Goal: Task Accomplishment & Management: Complete application form

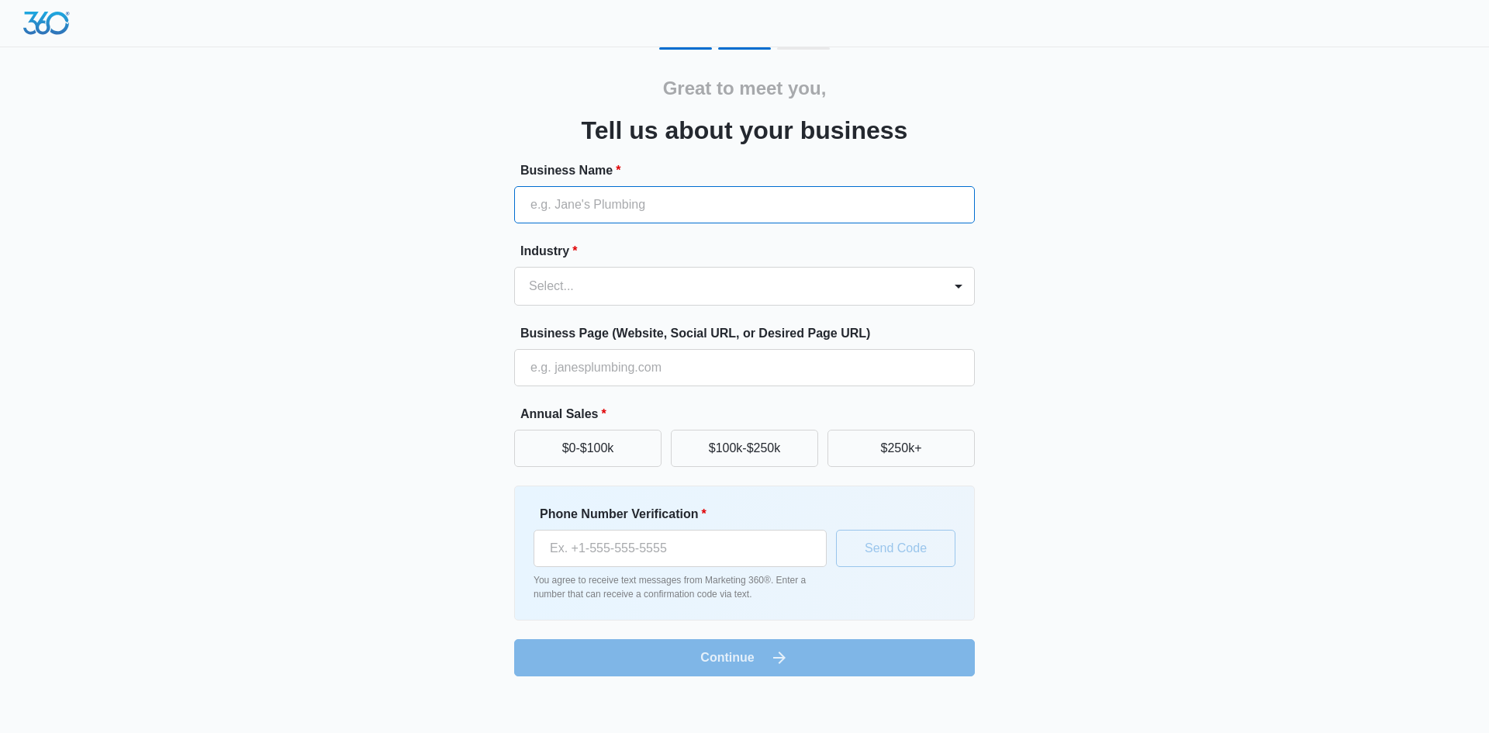
click at [577, 216] on input "Business Name *" at bounding box center [744, 204] width 461 height 37
type input "GBNY"
click at [582, 281] on div at bounding box center [726, 286] width 394 height 22
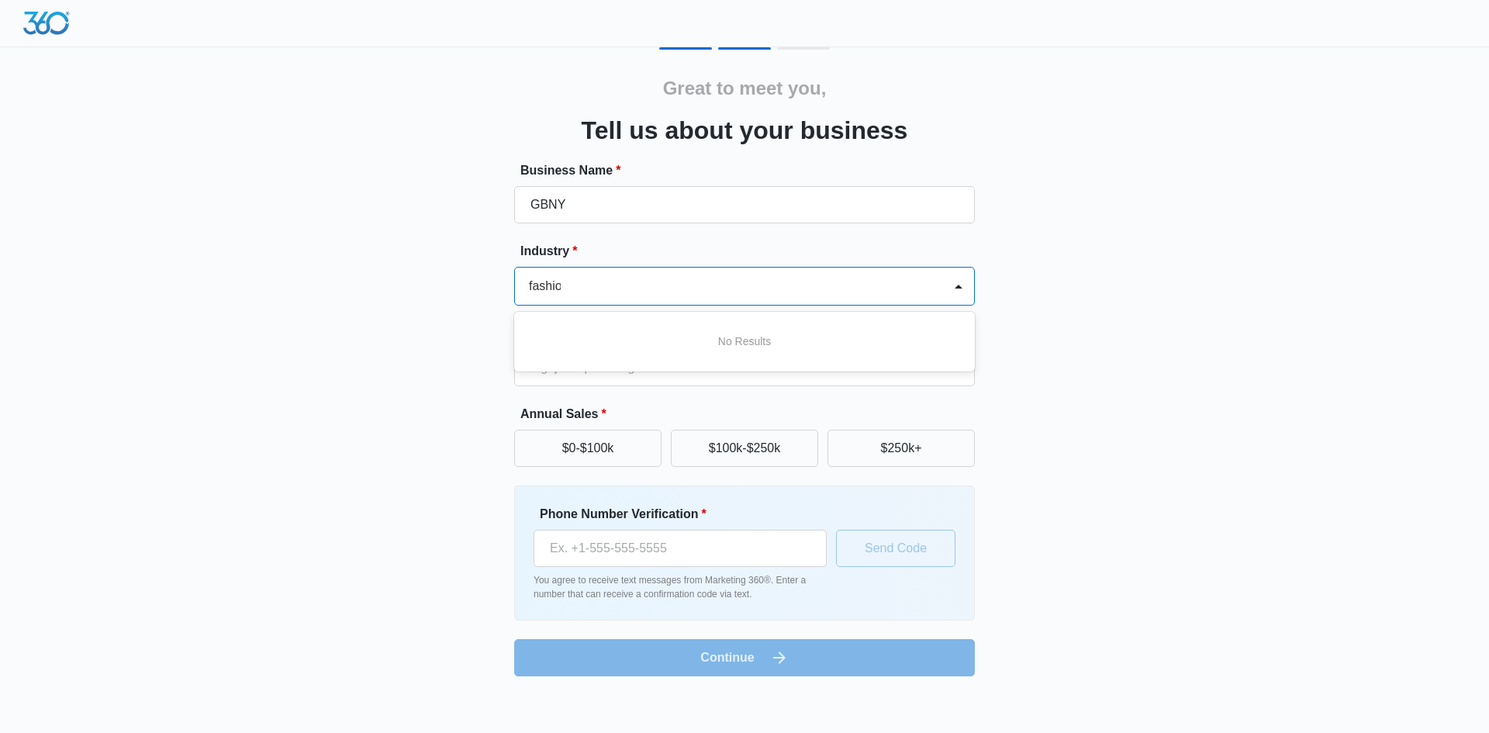
scroll to position [0, 1]
type input "fashion"
click at [629, 284] on div at bounding box center [726, 286] width 394 height 22
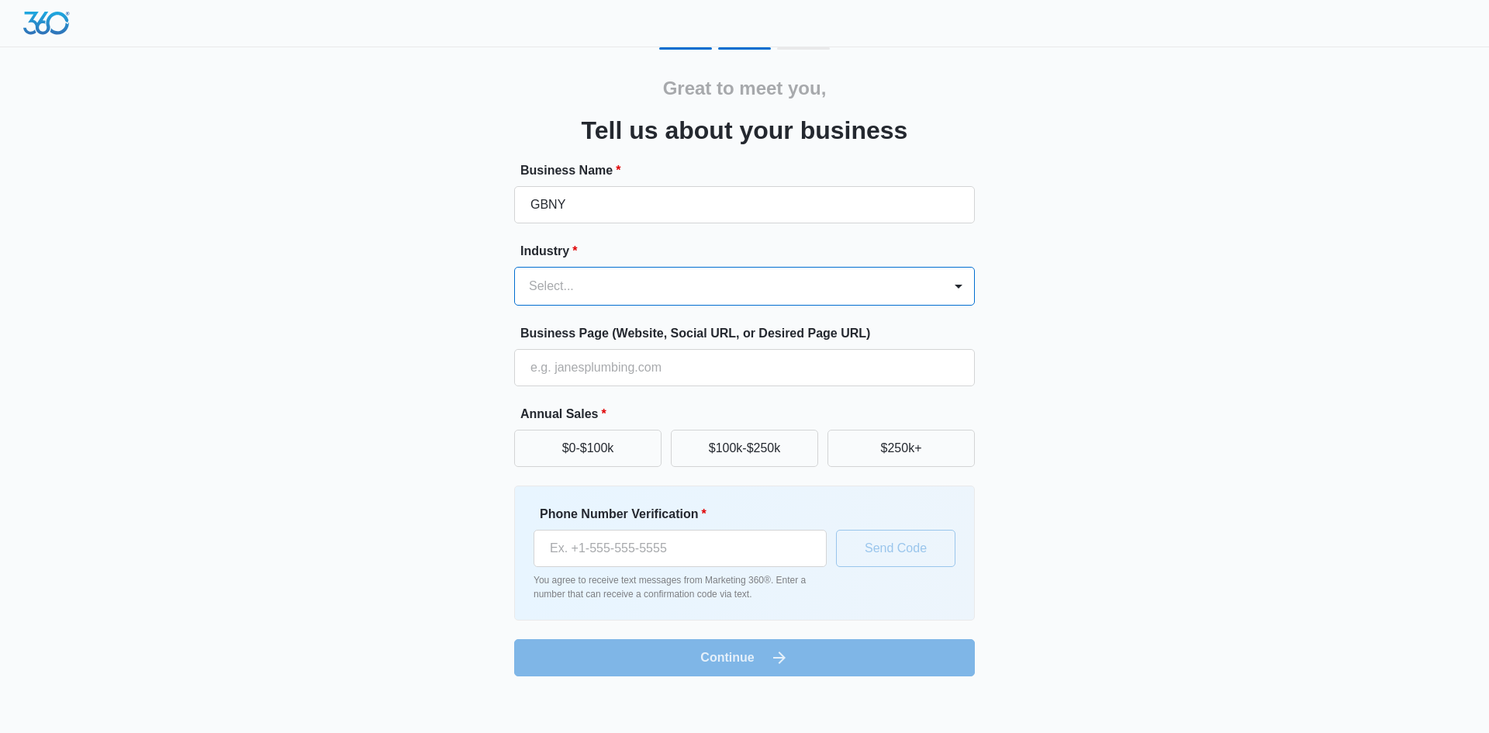
click at [629, 284] on div at bounding box center [726, 286] width 394 height 22
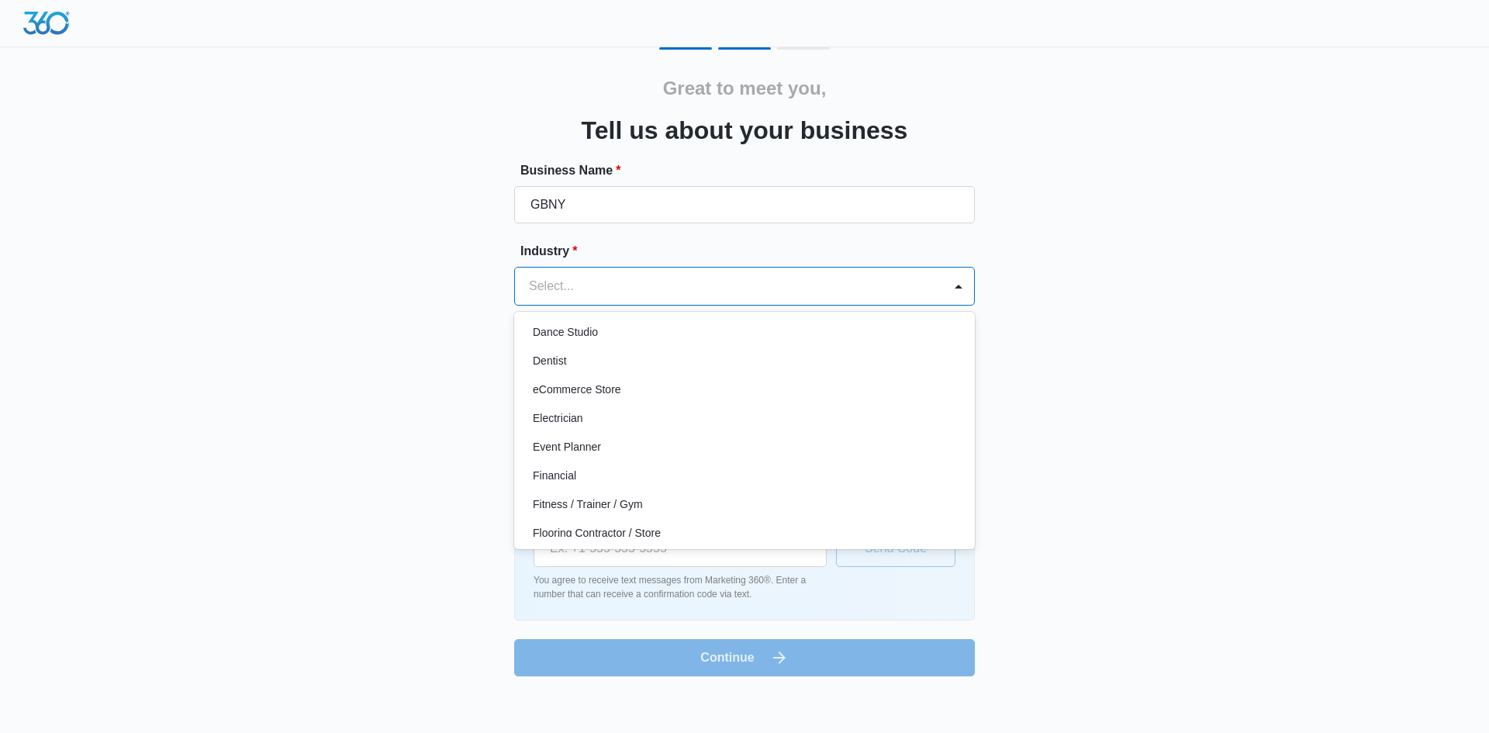
scroll to position [310, 0]
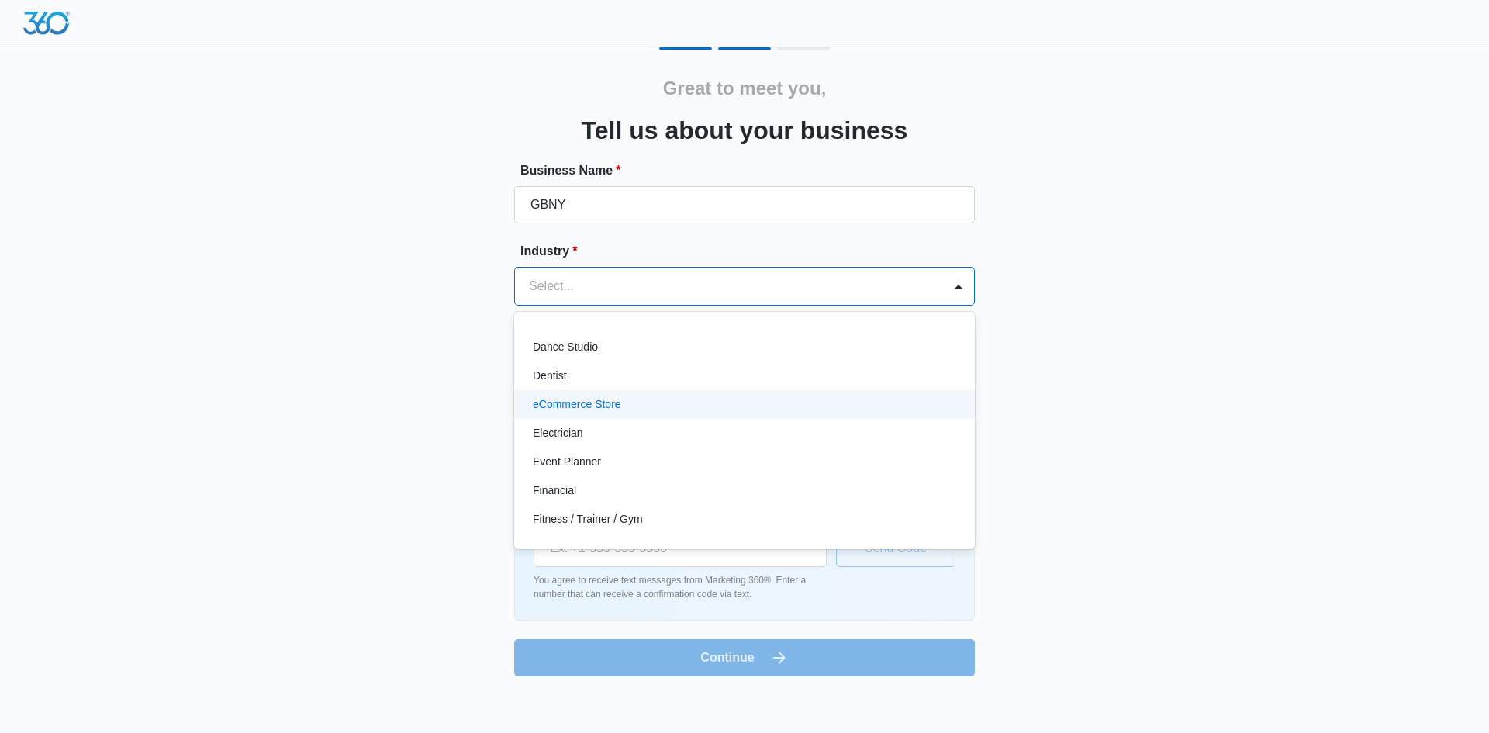
click at [579, 390] on div "eCommerce Store" at bounding box center [744, 404] width 461 height 29
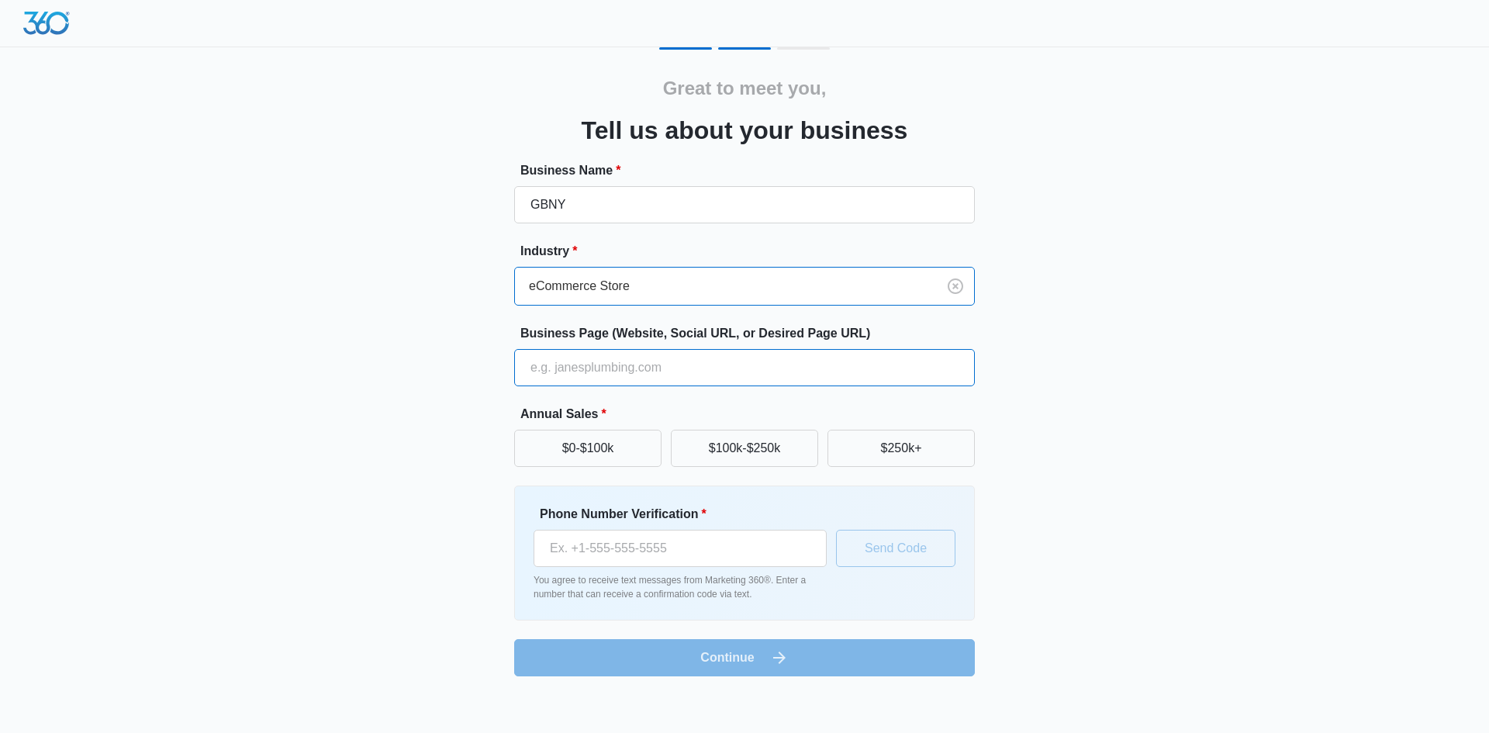
click at [554, 369] on input "Business Page (Website, Social URL, or Desired Page URL)" at bounding box center [744, 367] width 461 height 37
type input "[DOMAIN_NAME]"
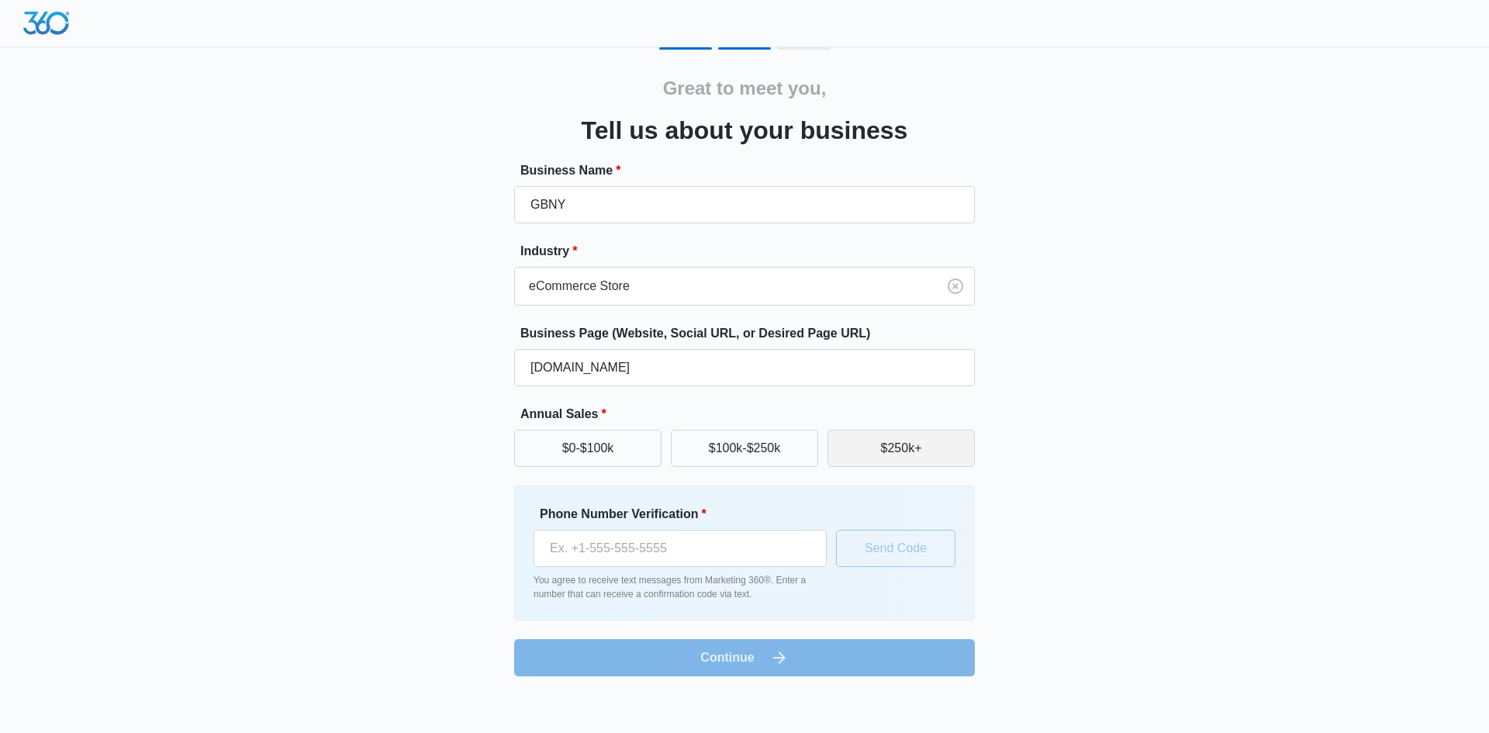
click at [920, 444] on button "$250k+" at bounding box center [900, 448] width 147 height 37
click at [695, 547] on input "Phone Number Verification *" at bounding box center [680, 548] width 293 height 37
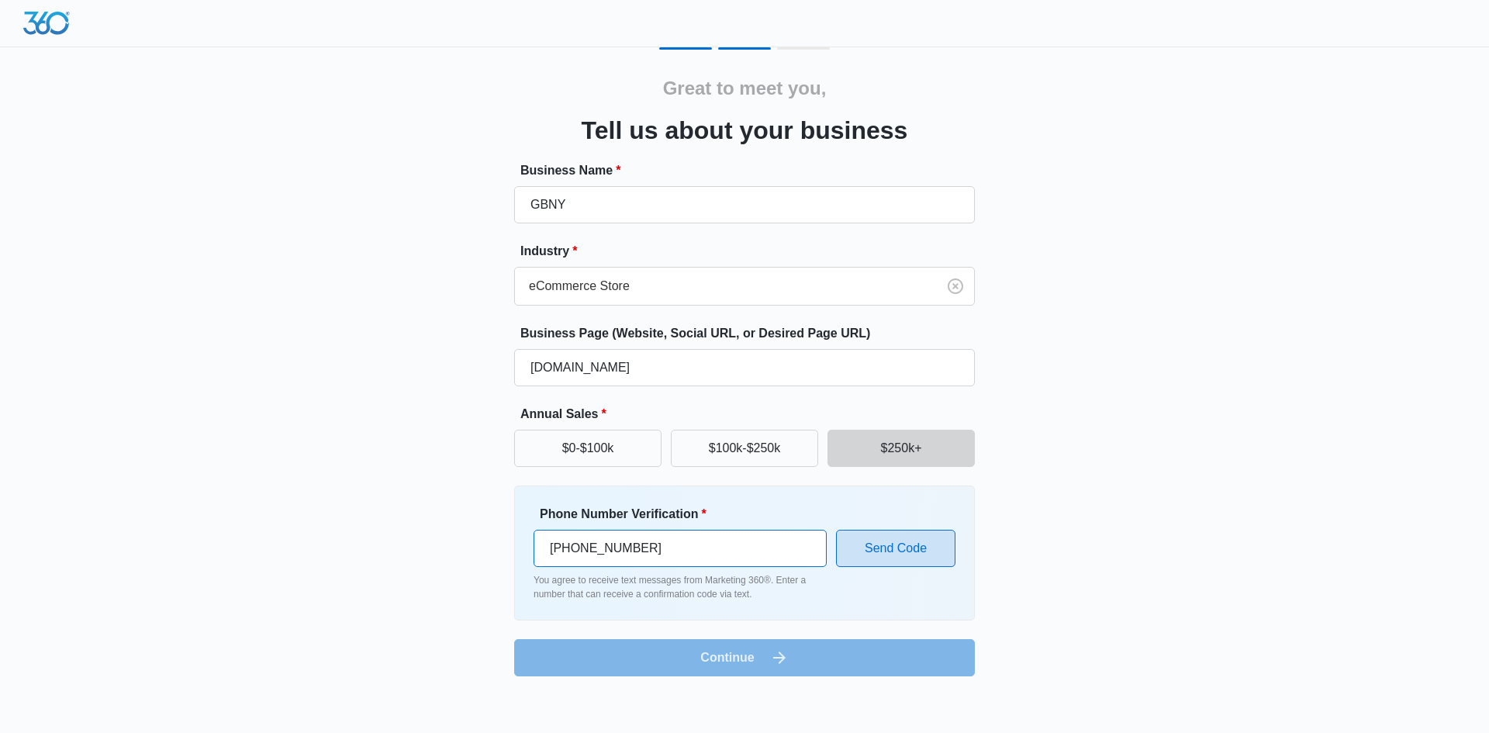
type input "[PHONE_NUMBER]"
click at [900, 544] on button "Send Code" at bounding box center [895, 548] width 119 height 37
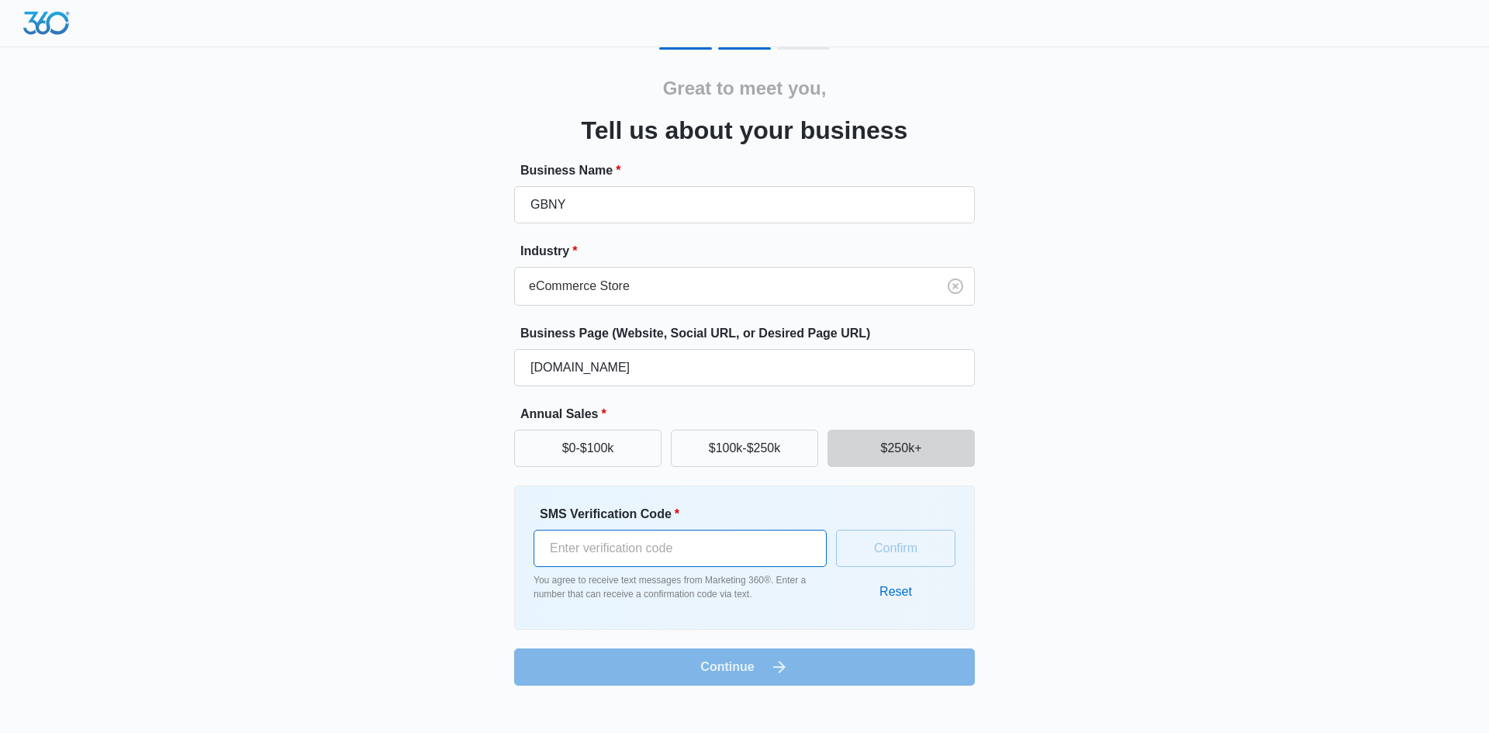
click at [618, 557] on input "SMS Verification Code *" at bounding box center [680, 548] width 293 height 37
type input "491712"
click at [875, 551] on button "Confirm" at bounding box center [895, 548] width 119 height 37
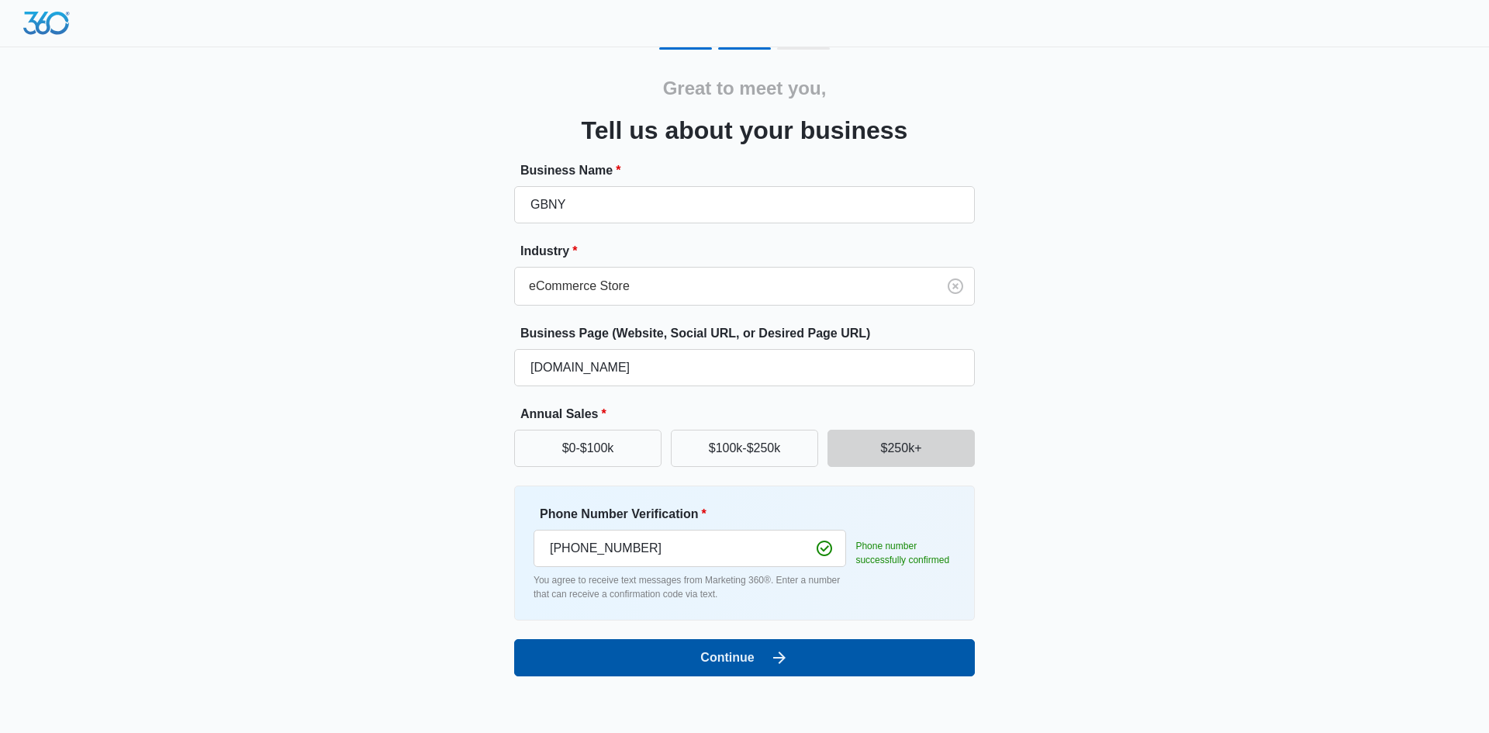
click at [744, 665] on button "Continue" at bounding box center [744, 657] width 461 height 37
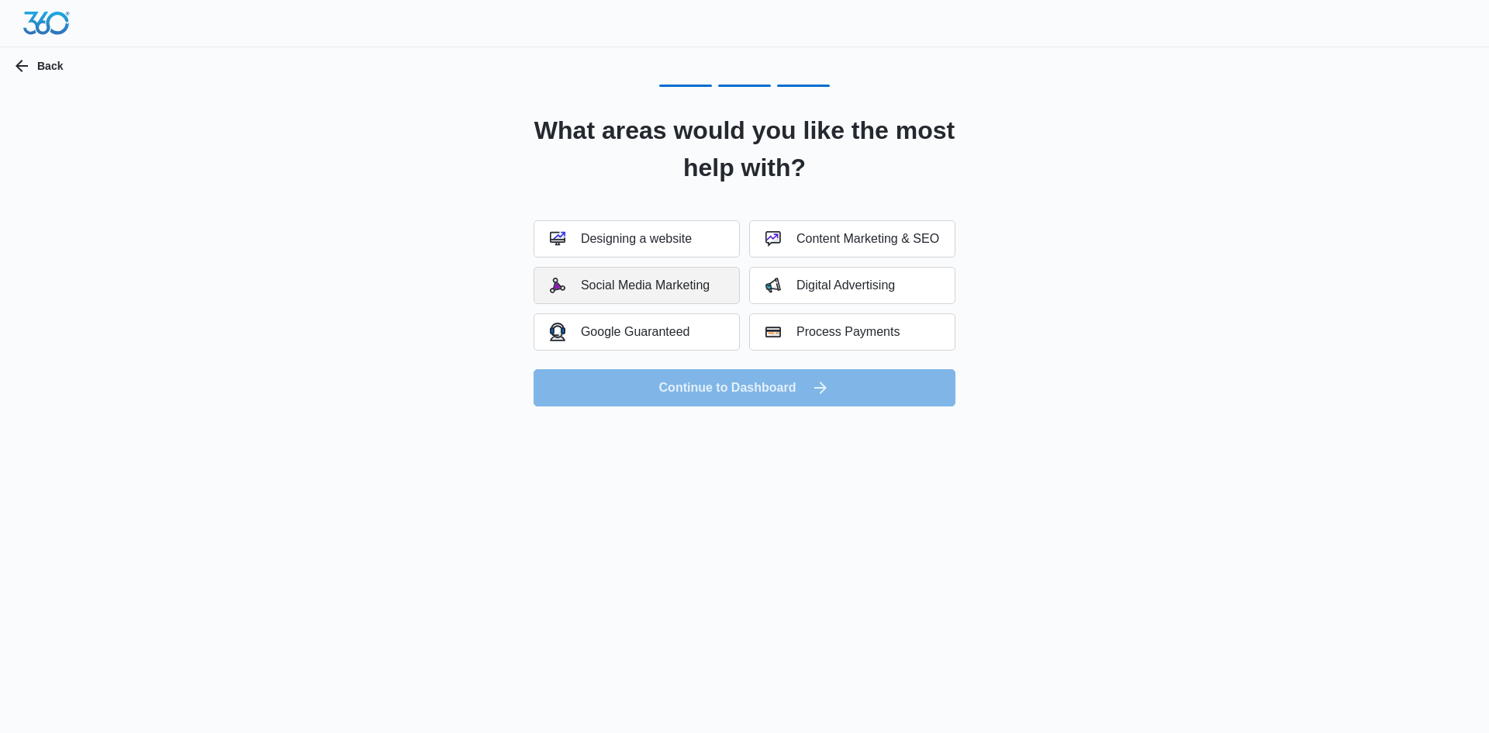
click at [653, 291] on div "Social Media Marketing" at bounding box center [630, 286] width 160 height 16
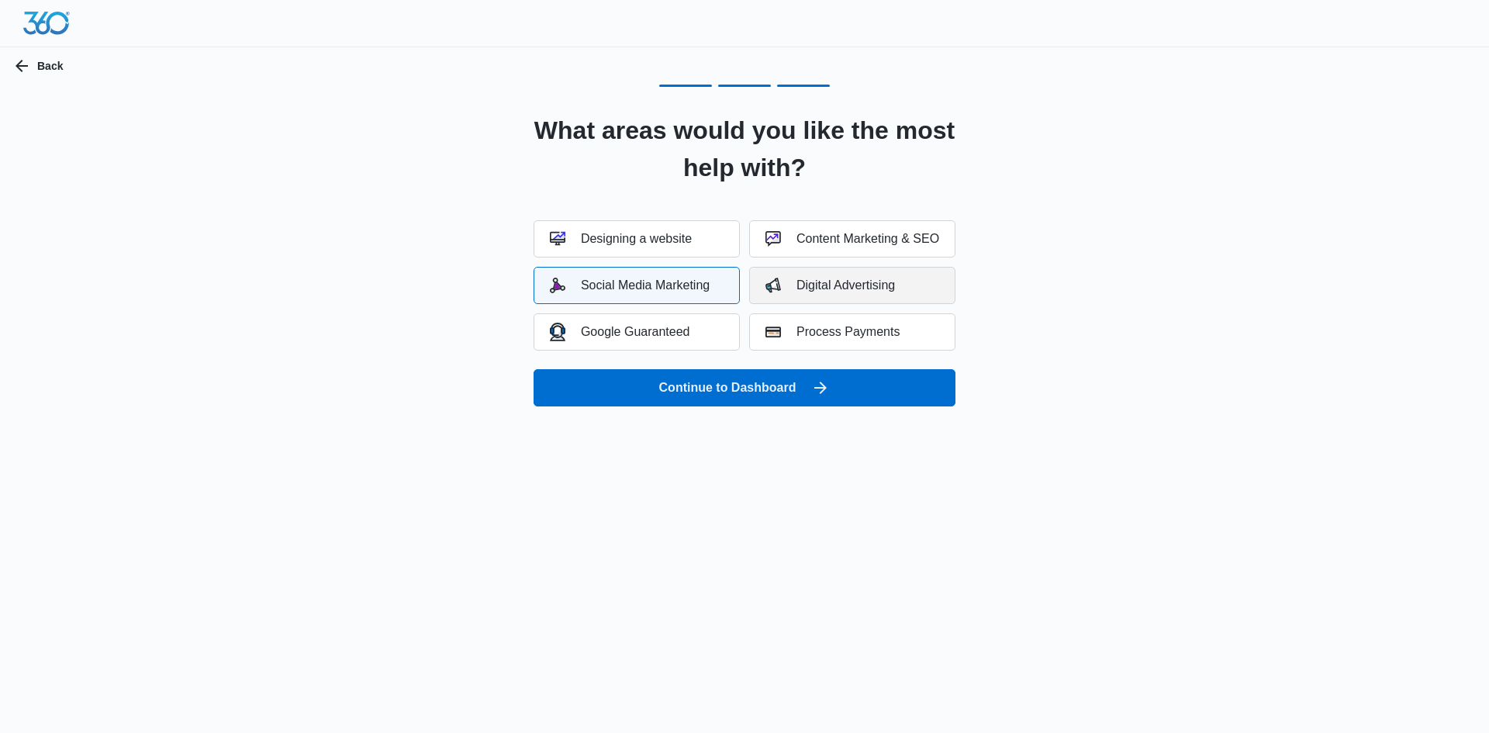
click at [795, 292] on div "Digital Advertising" at bounding box center [830, 286] width 130 height 16
click at [648, 333] on div "Google Guaranteed" at bounding box center [620, 332] width 140 height 18
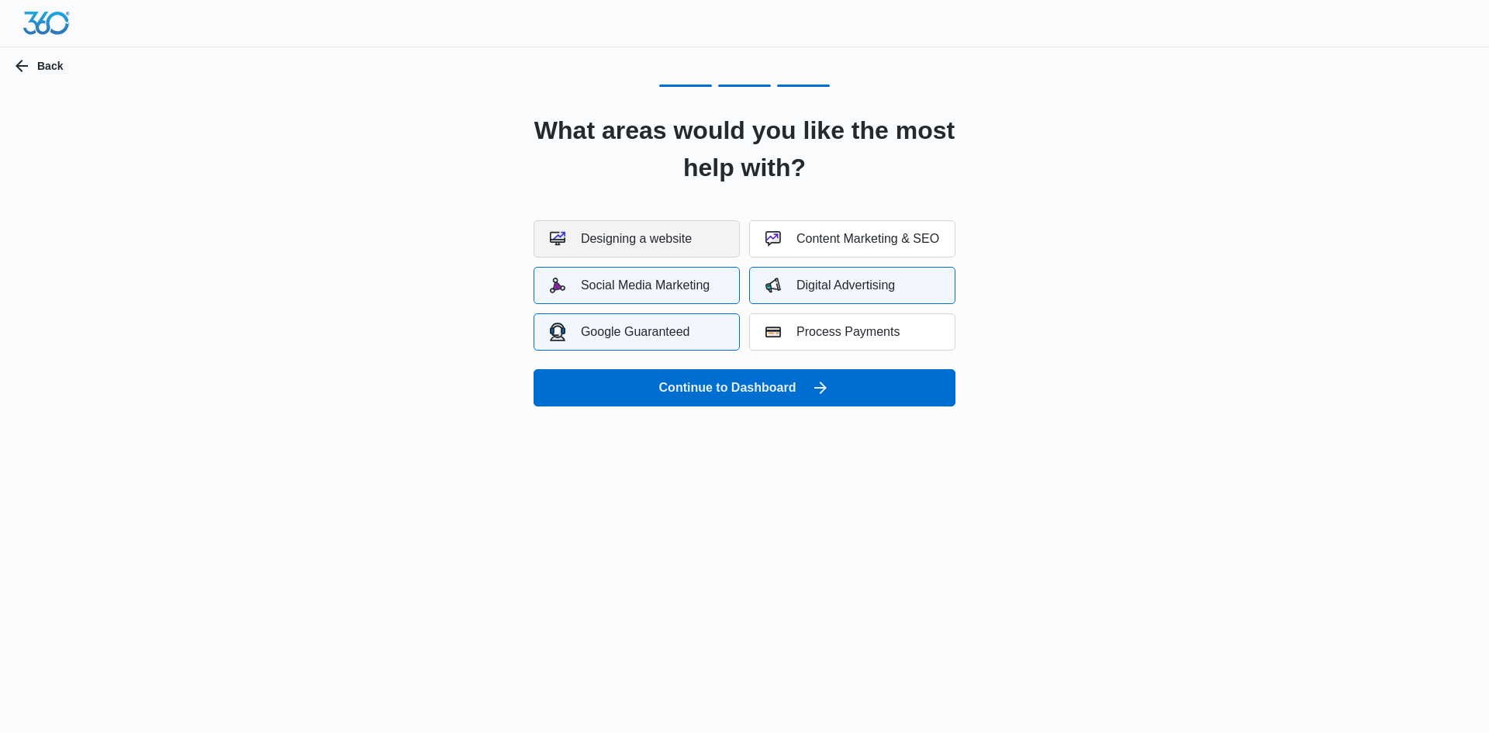
click at [644, 246] on div "Designing a website" at bounding box center [621, 239] width 142 height 16
click at [850, 237] on div "Content Marketing & SEO" at bounding box center [852, 239] width 174 height 16
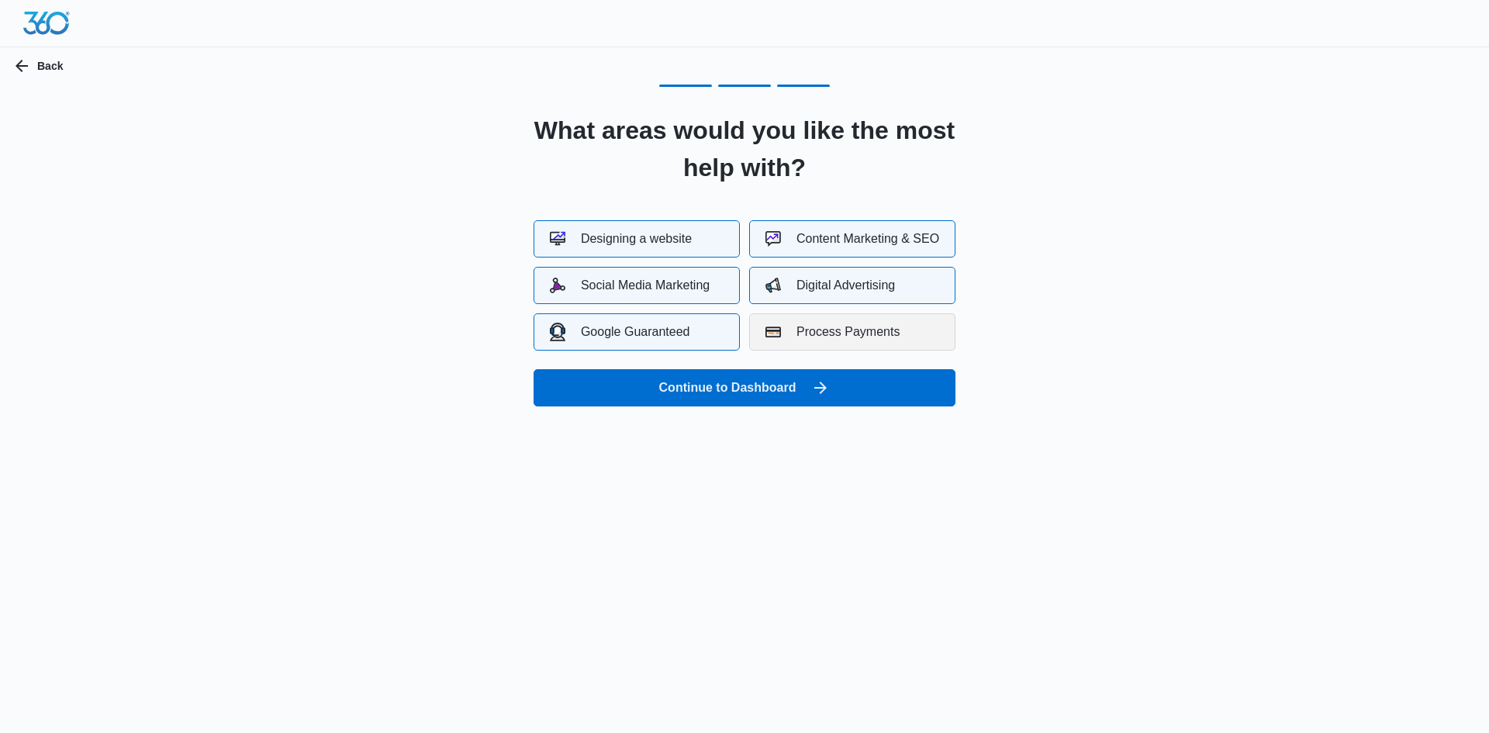
click at [848, 330] on div "Process Payments" at bounding box center [832, 332] width 134 height 16
click at [679, 228] on button "Designing a website" at bounding box center [637, 238] width 206 height 37
click at [651, 330] on div "Google Guaranteed" at bounding box center [620, 332] width 140 height 18
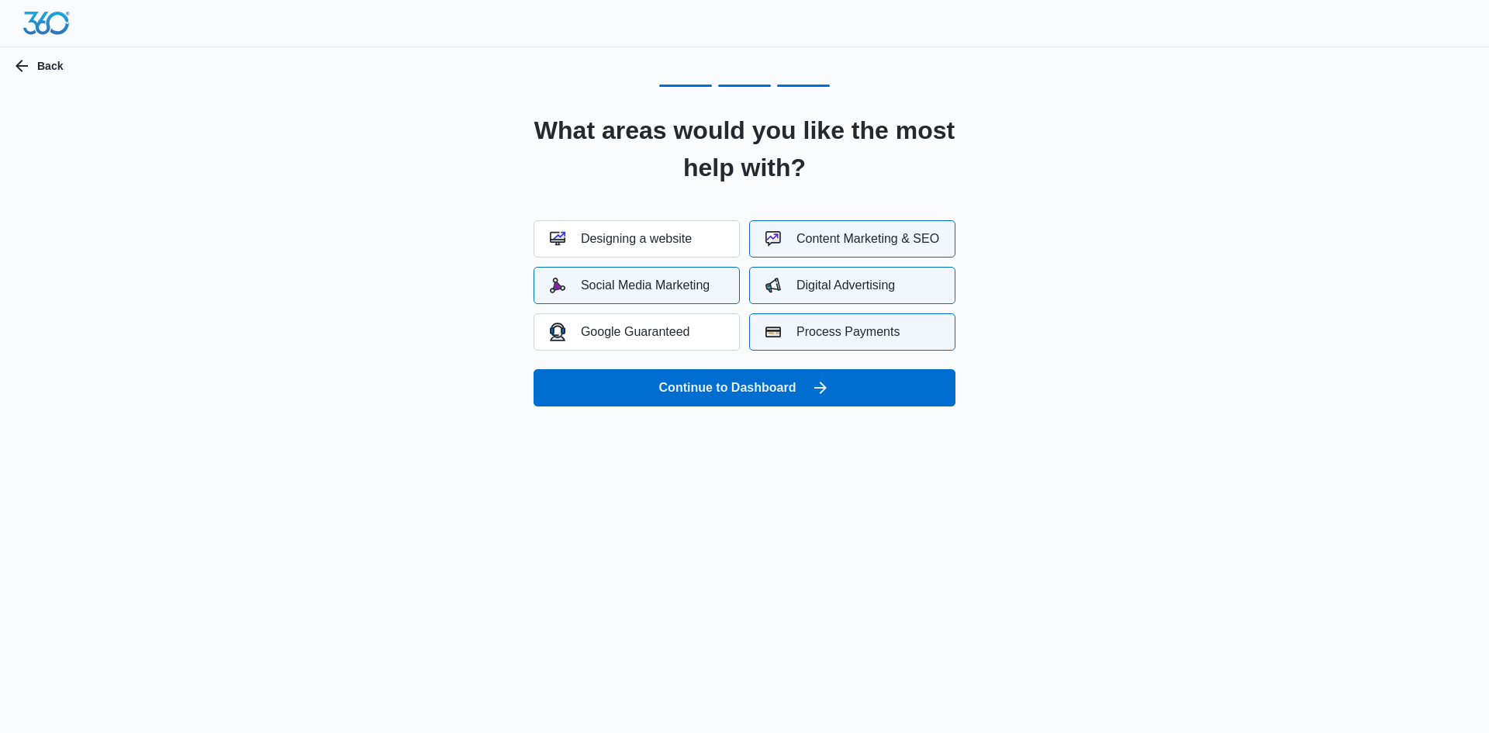
click at [798, 335] on div "Process Payments" at bounding box center [832, 332] width 134 height 16
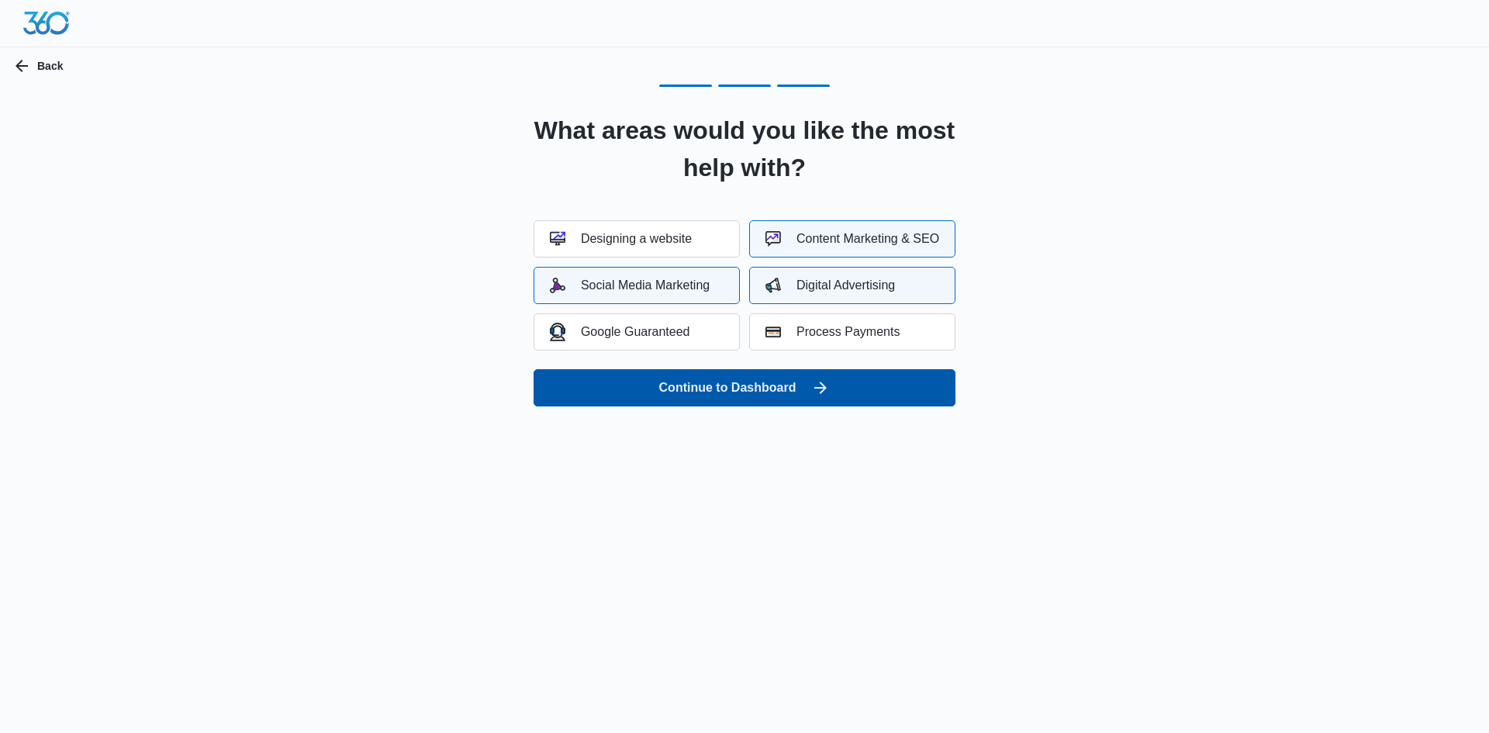
click at [730, 389] on button "Continue to Dashboard" at bounding box center [745, 387] width 422 height 37
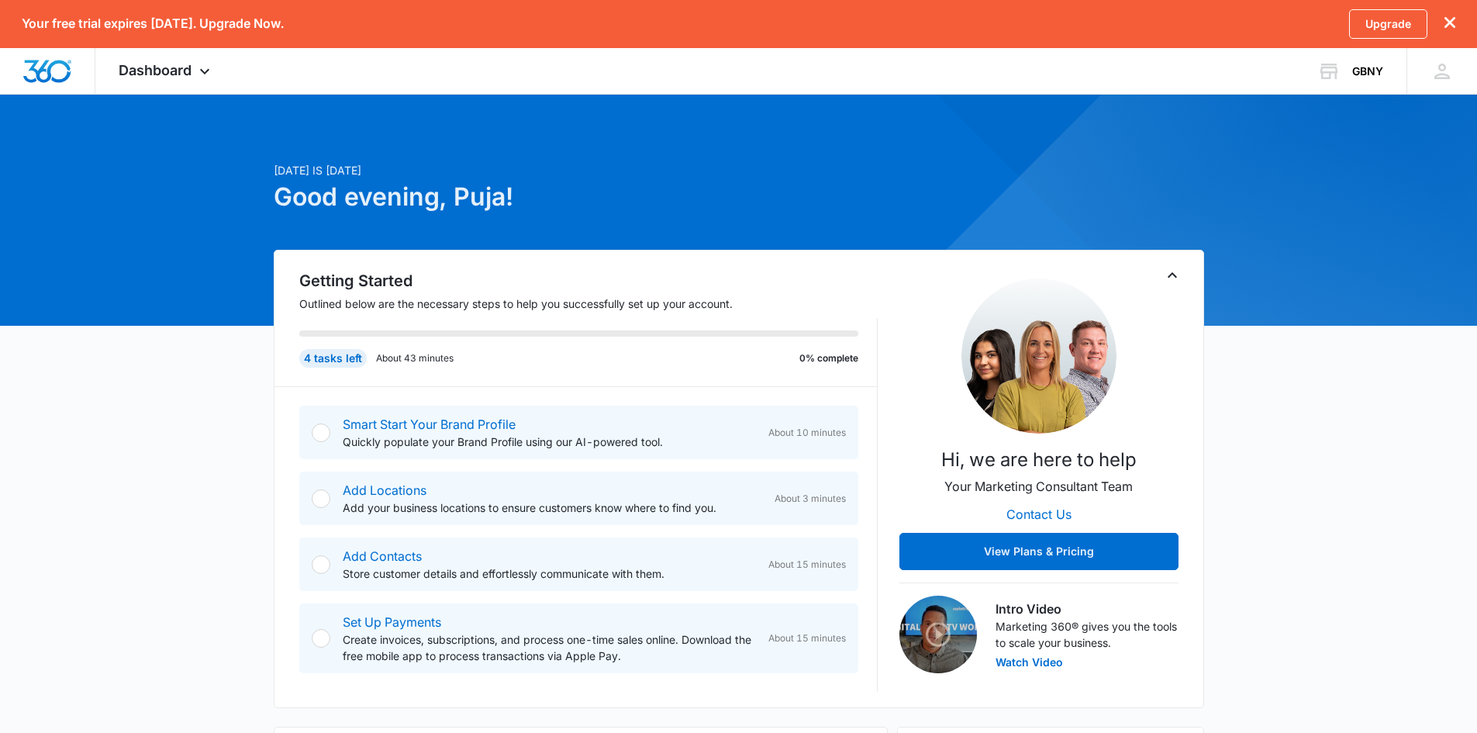
click at [317, 435] on div at bounding box center [321, 432] width 19 height 19
click at [325, 434] on div at bounding box center [321, 432] width 19 height 19
click at [316, 430] on div at bounding box center [321, 432] width 19 height 19
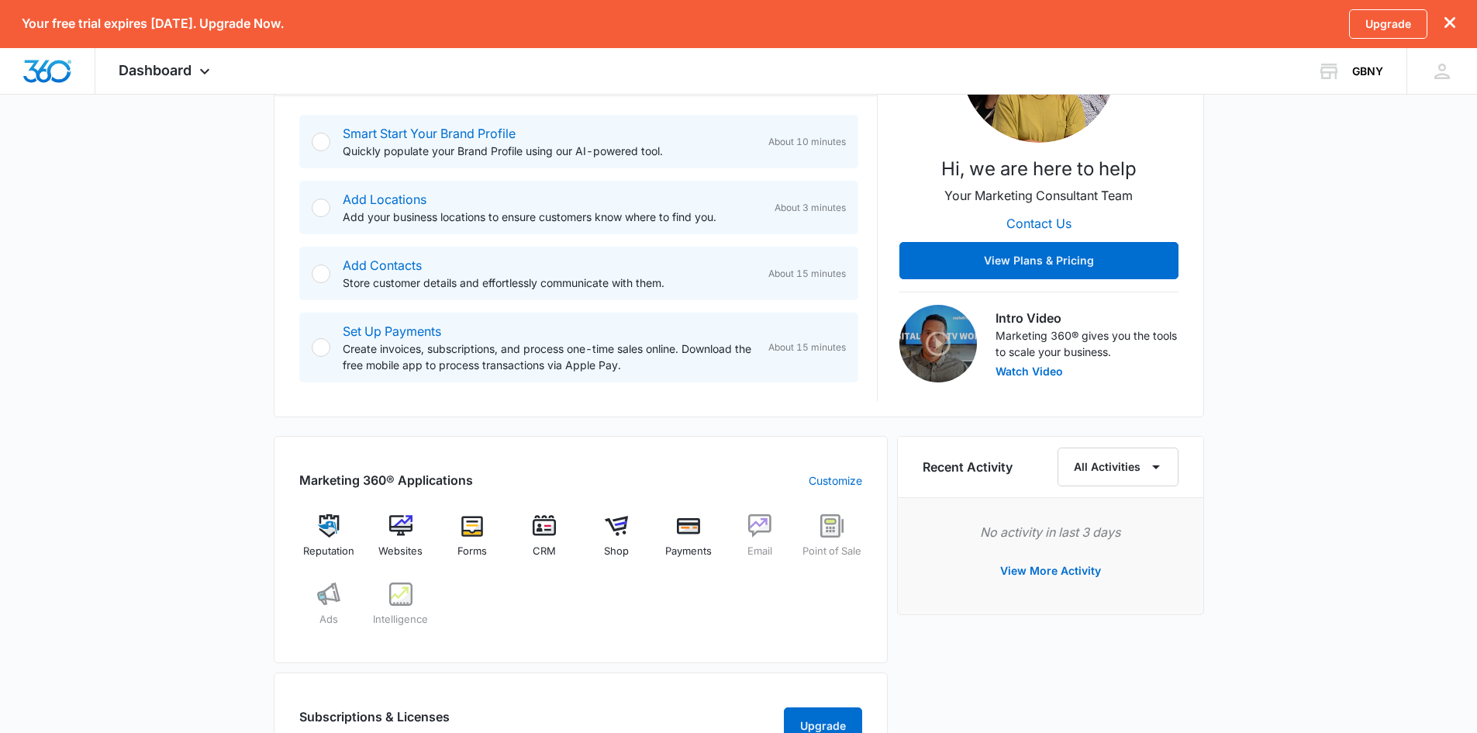
scroll to position [274, 0]
